Goal: Navigation & Orientation: Find specific page/section

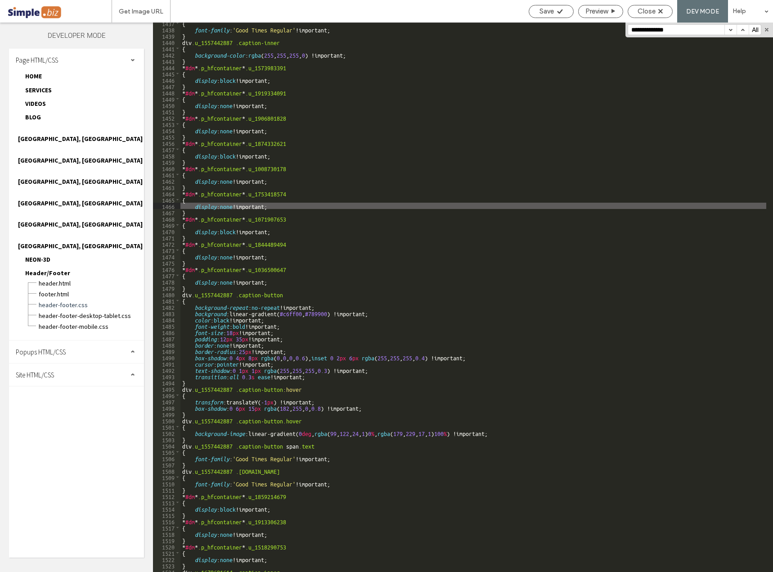
scroll to position [9540, 0]
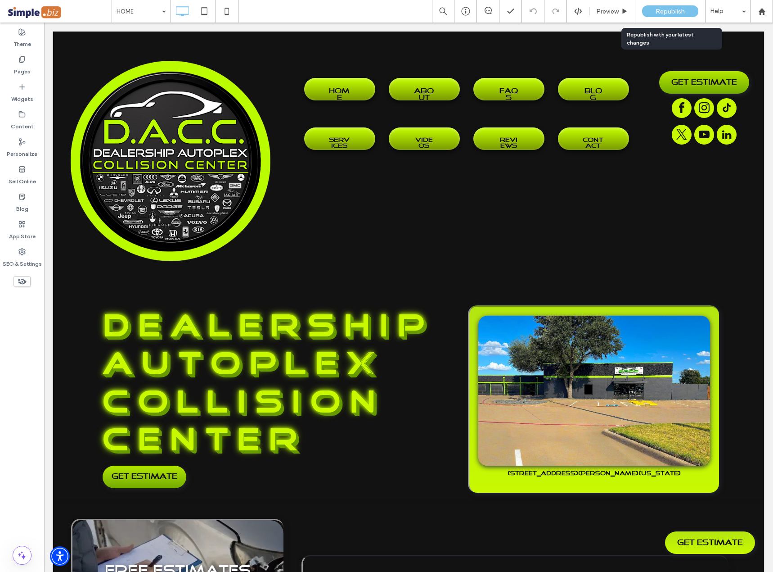
click at [673, 11] on span "Republish" at bounding box center [670, 12] width 29 height 8
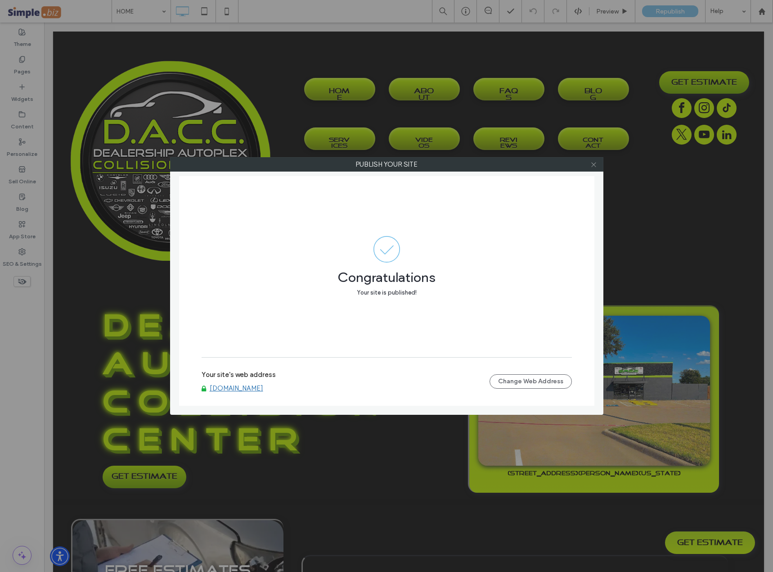
click at [593, 166] on icon at bounding box center [594, 164] width 7 height 7
